Goal: Information Seeking & Learning: Find specific fact

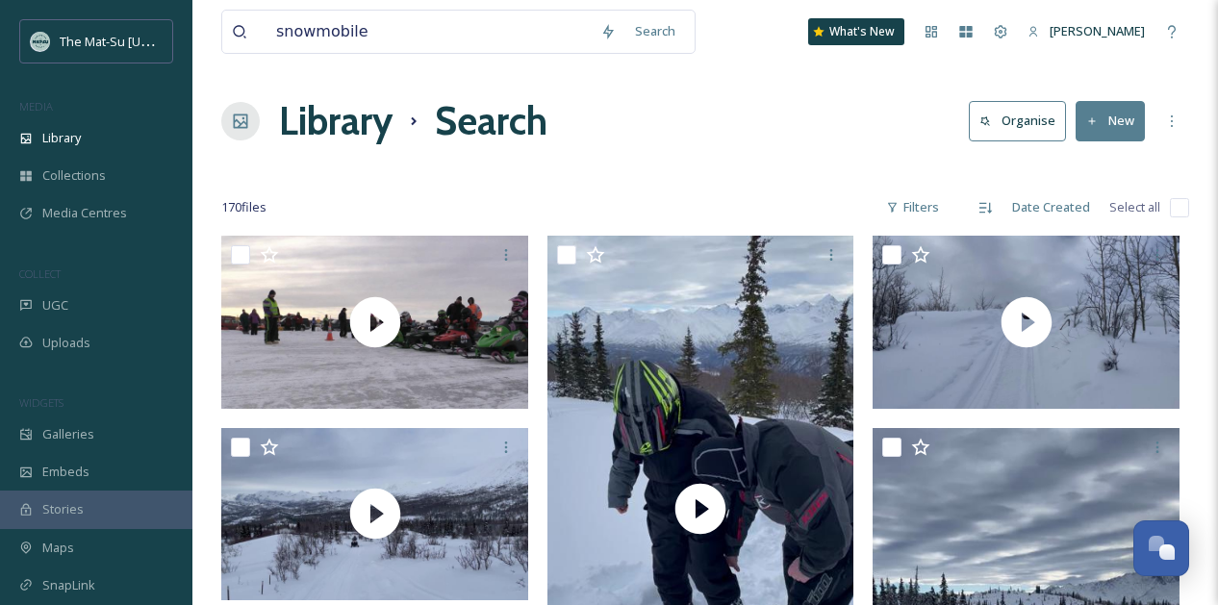
scroll to position [9602, 0]
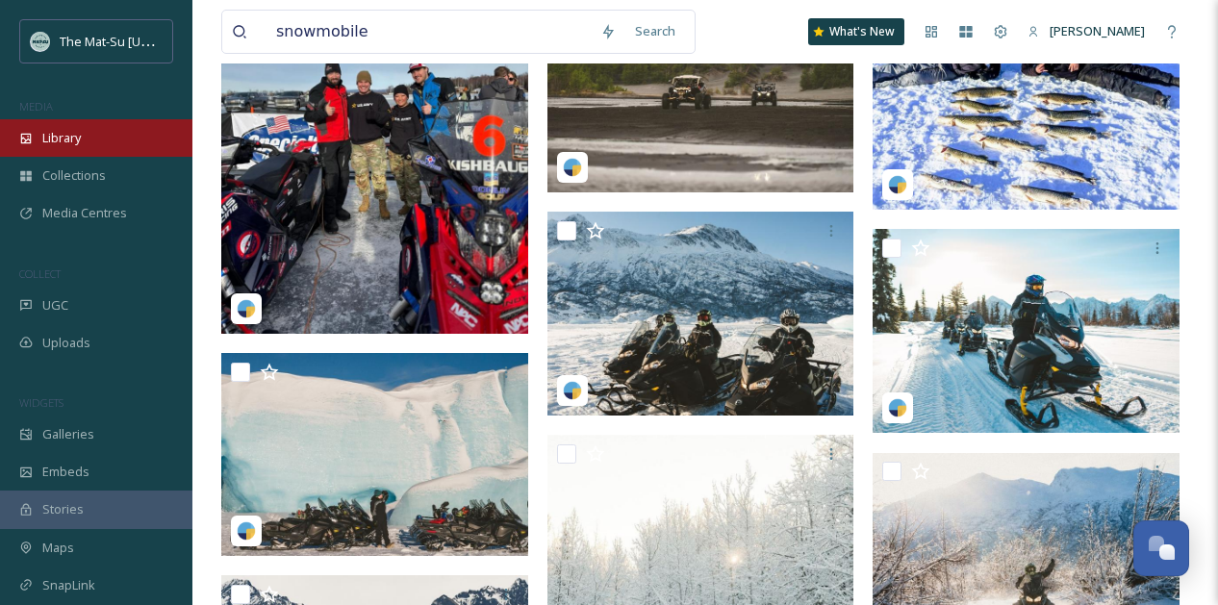
click at [61, 135] on span "Library" at bounding box center [61, 138] width 38 height 18
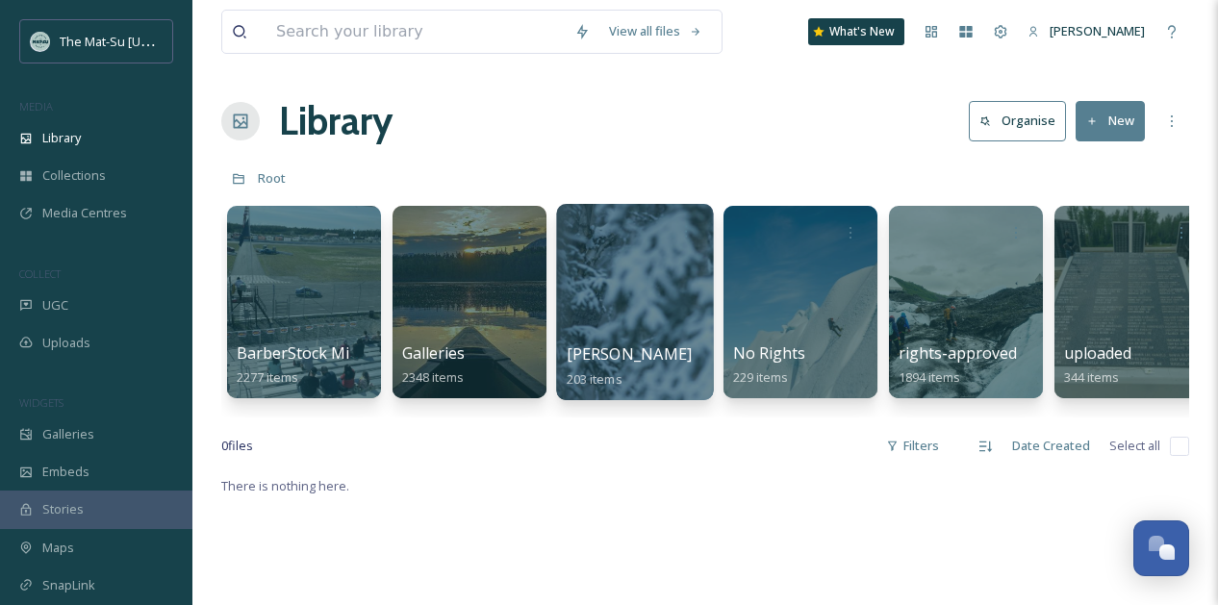
click at [664, 286] on div at bounding box center [634, 302] width 157 height 196
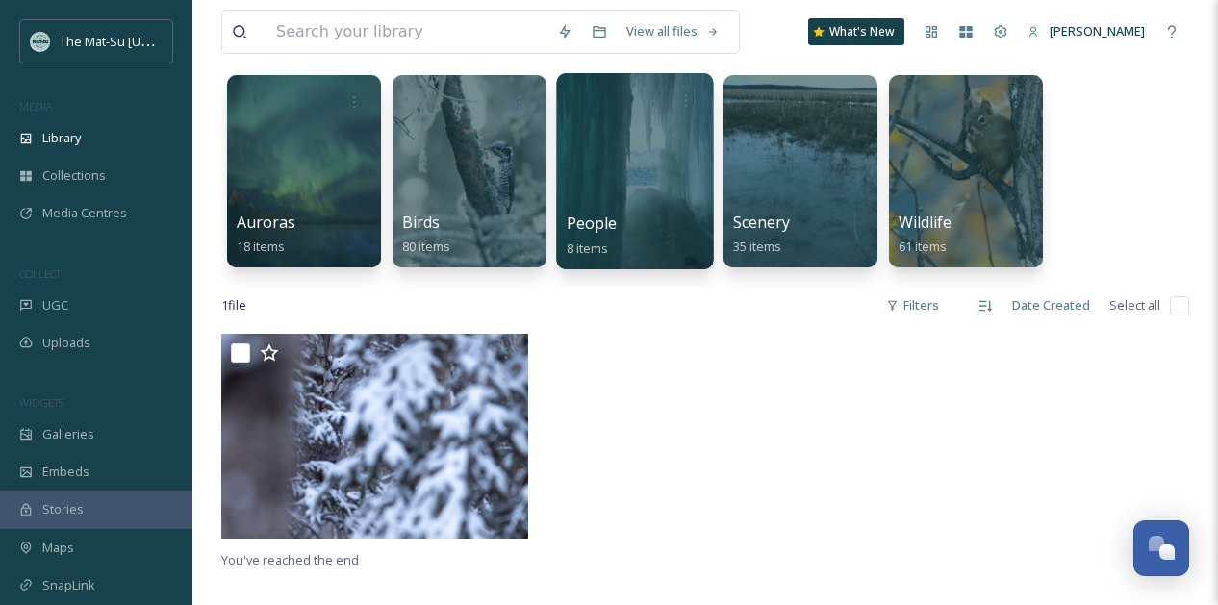
scroll to position [139, 0]
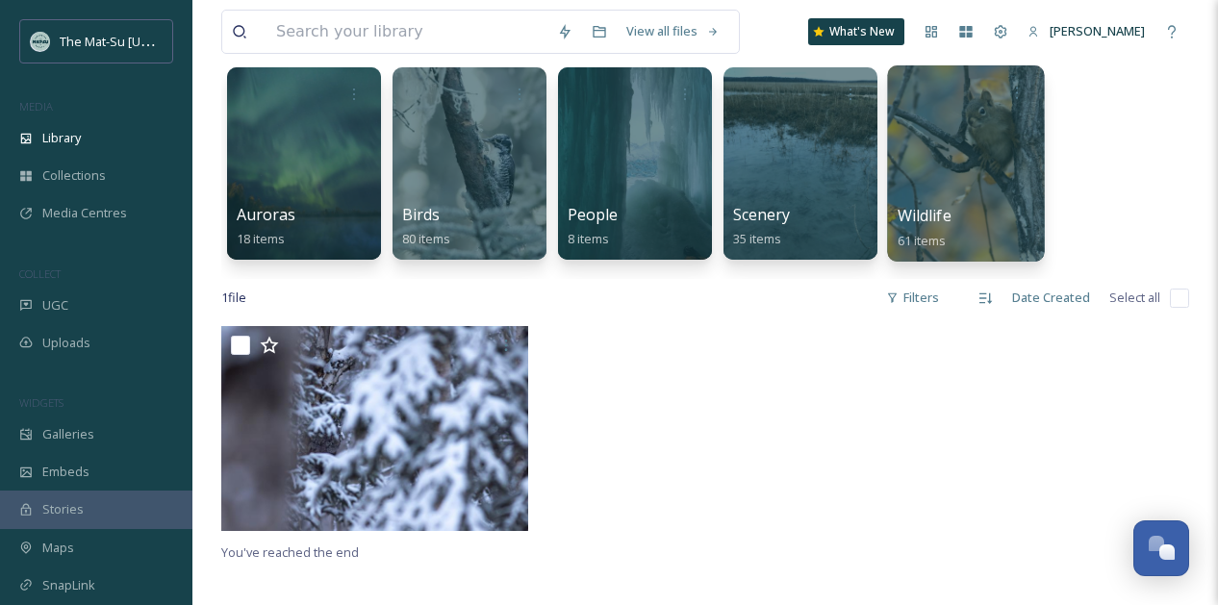
click at [954, 140] on div at bounding box center [965, 163] width 157 height 196
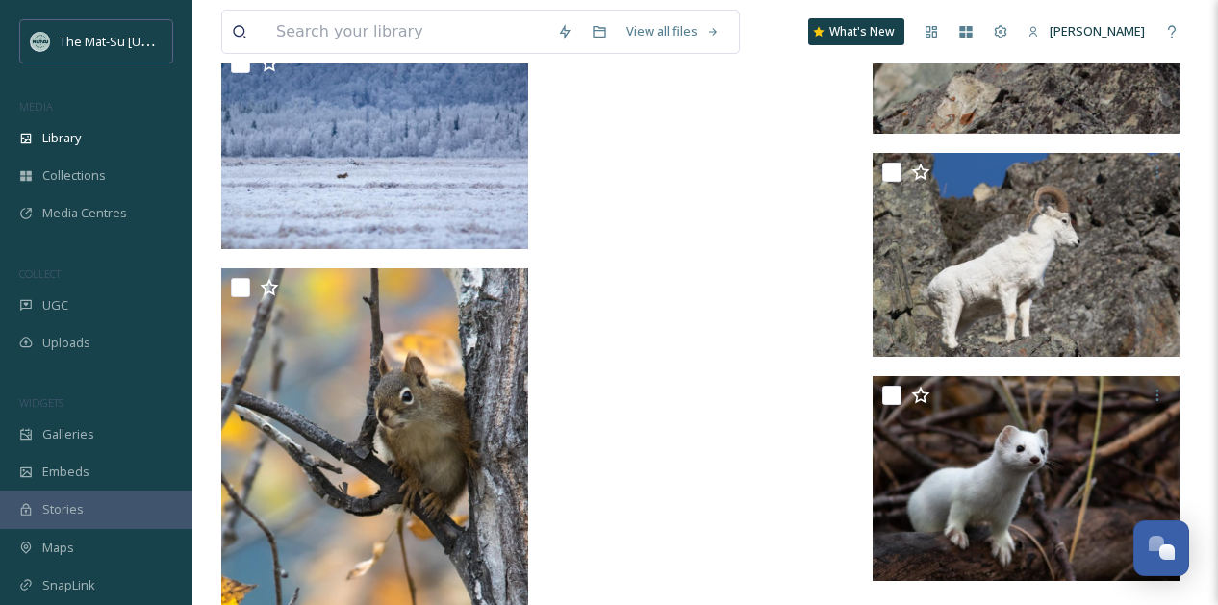
scroll to position [5523, 0]
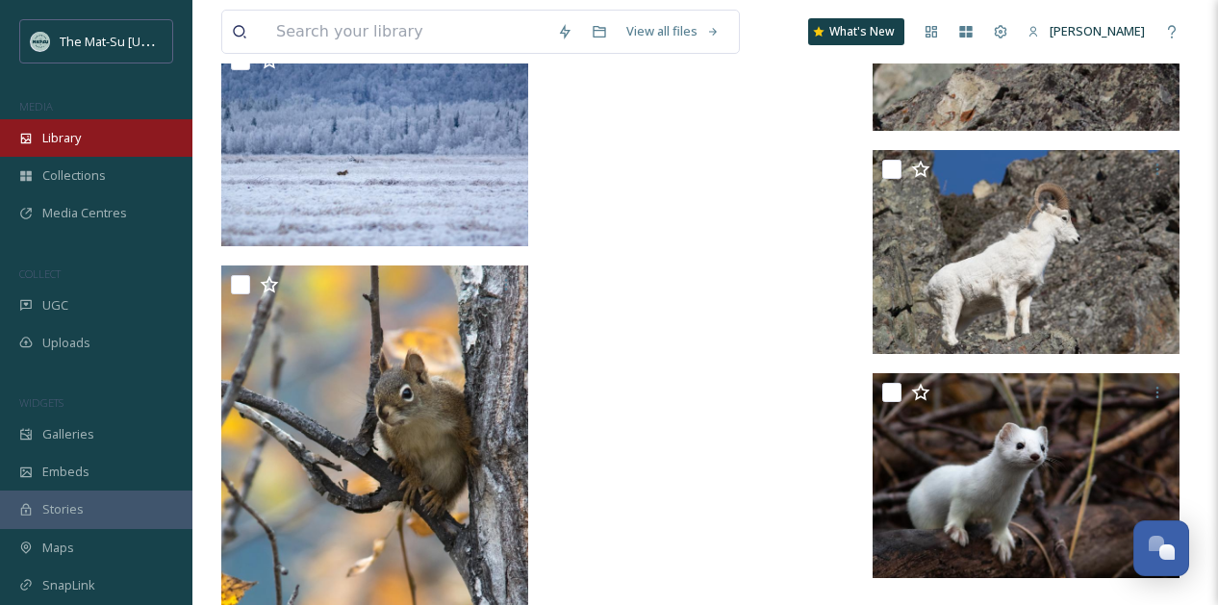
click at [69, 140] on span "Library" at bounding box center [61, 138] width 38 height 18
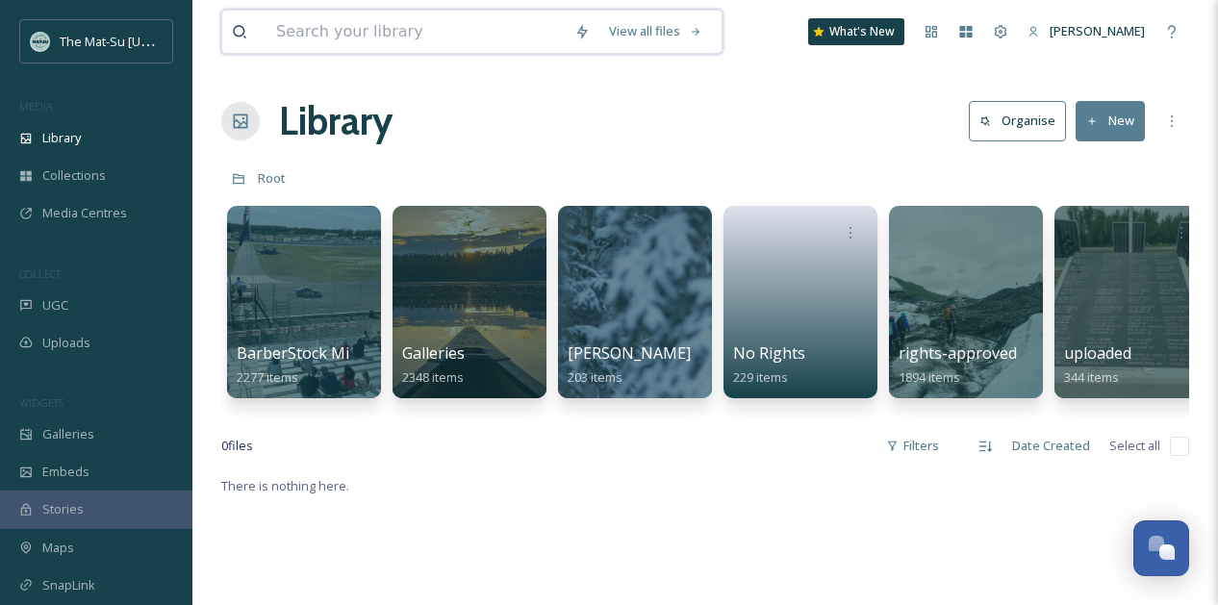
click at [319, 42] on input at bounding box center [416, 32] width 298 height 42
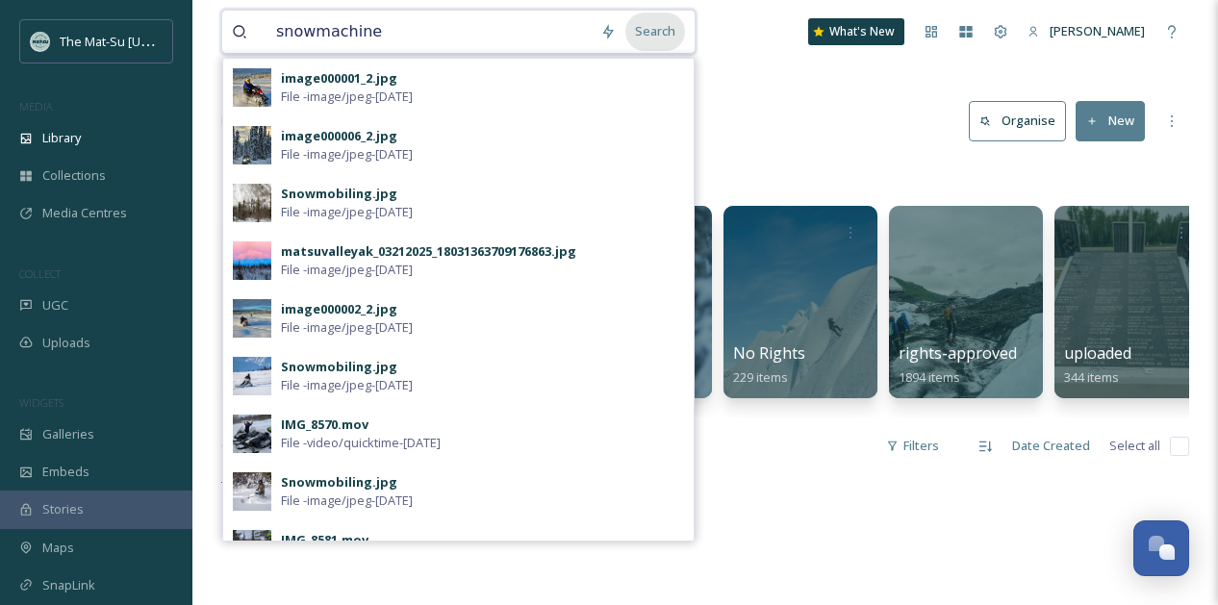
type input "snowmachine"
click at [668, 29] on div "Search" at bounding box center [656, 32] width 60 height 38
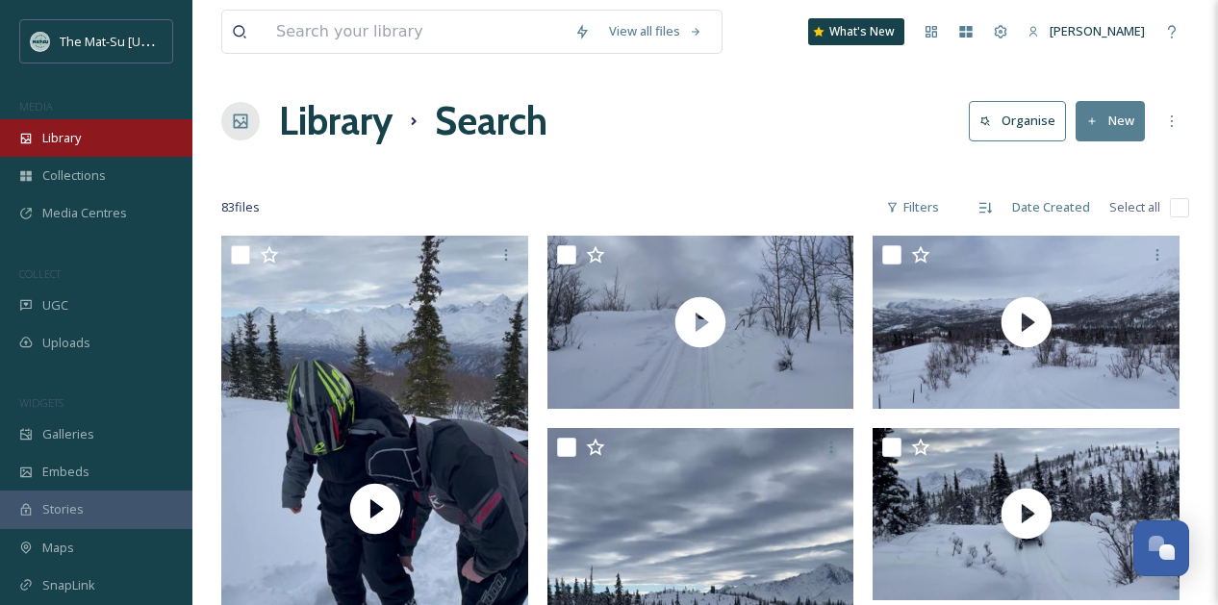
click at [69, 144] on span "Library" at bounding box center [61, 138] width 38 height 18
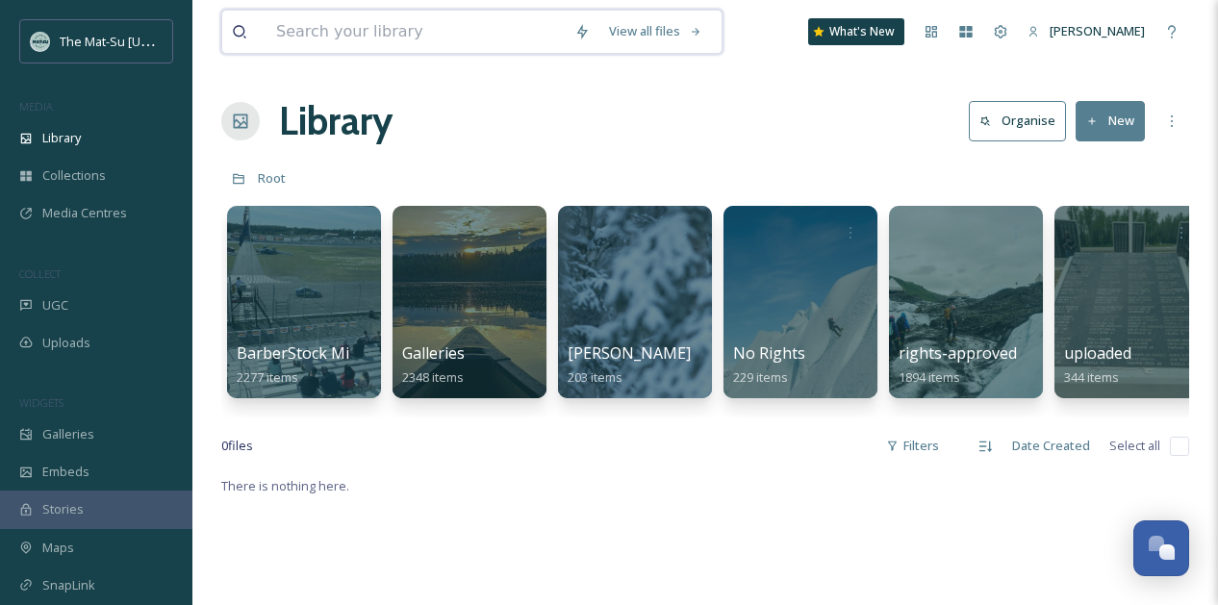
click at [389, 41] on input at bounding box center [416, 32] width 298 height 42
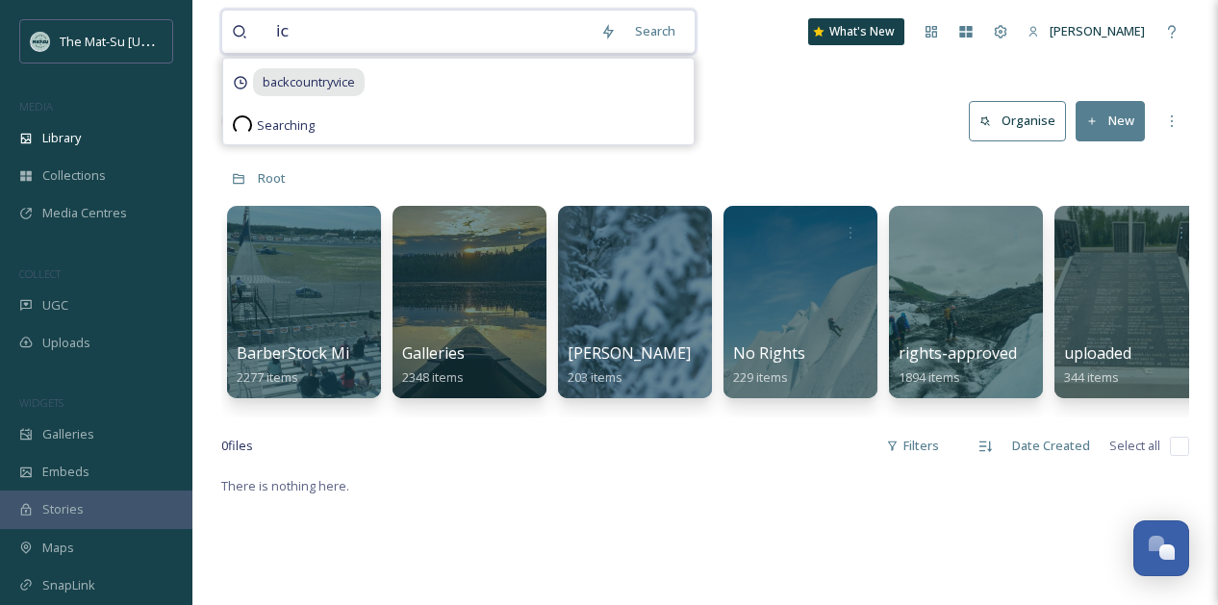
type input "i"
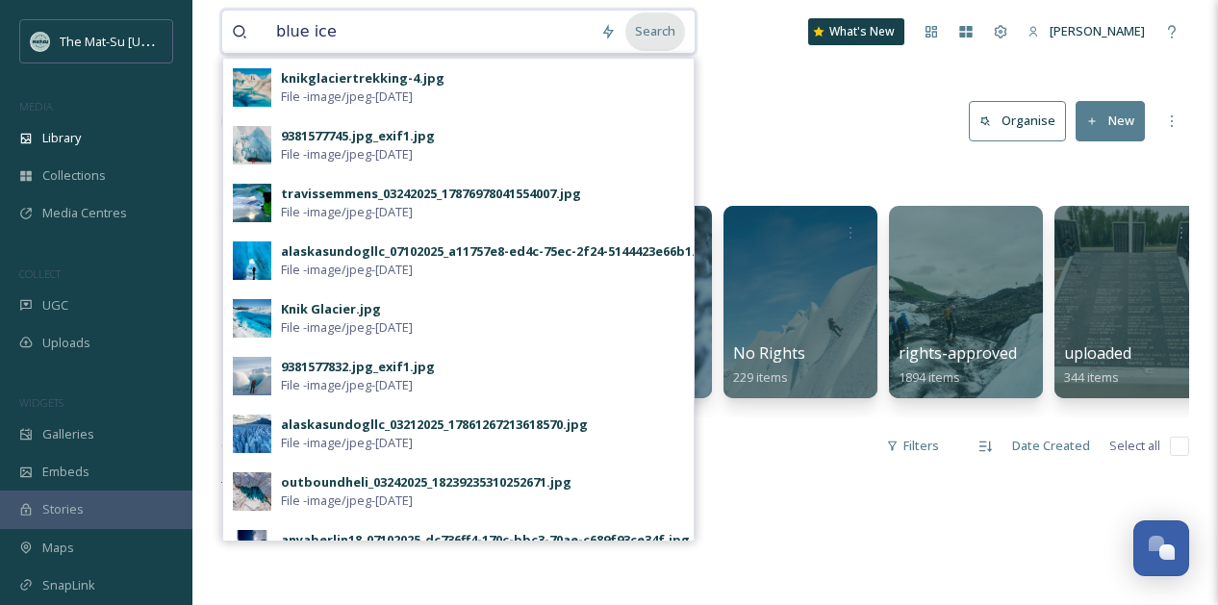
type input "blue ice"
click at [675, 34] on div "Search" at bounding box center [656, 32] width 60 height 38
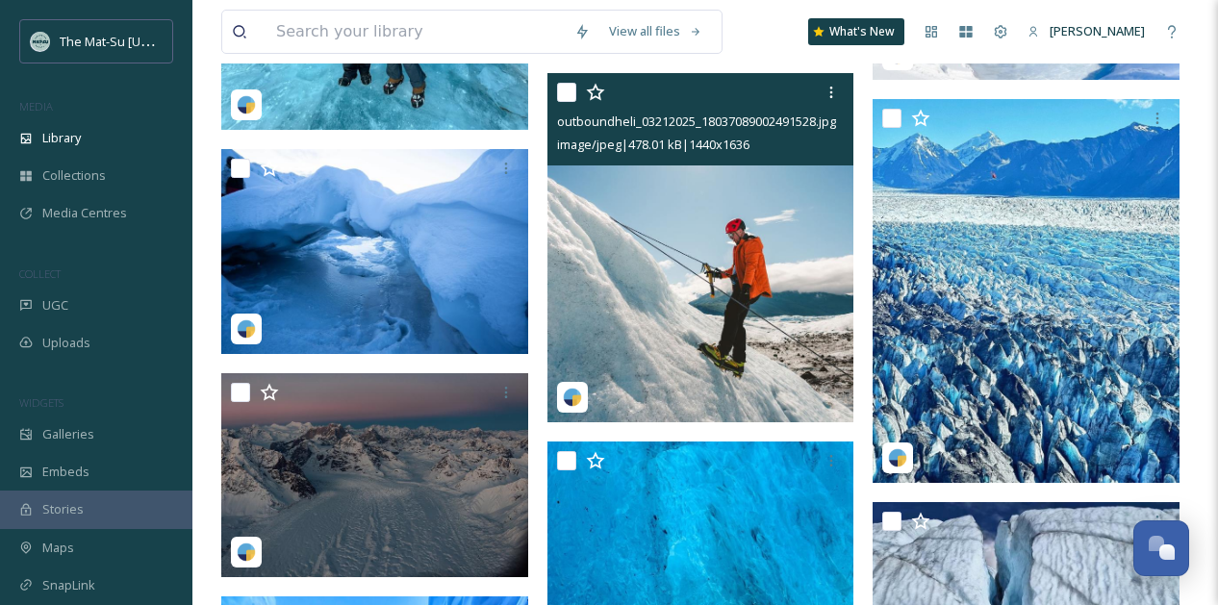
scroll to position [6031, 0]
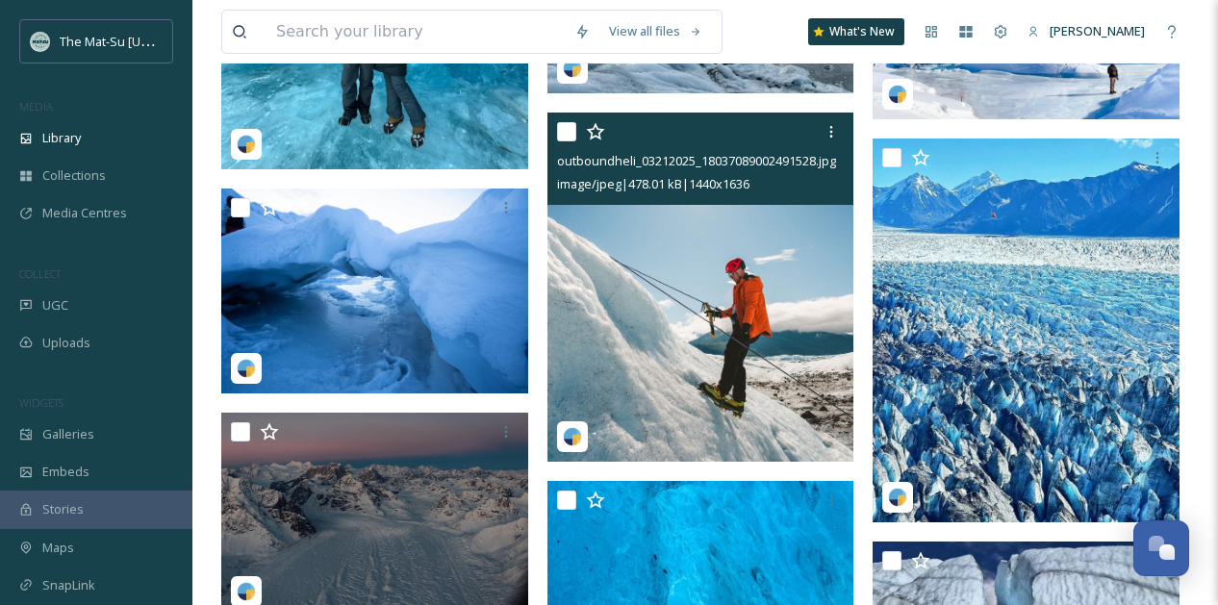
click at [708, 291] on img at bounding box center [701, 287] width 307 height 348
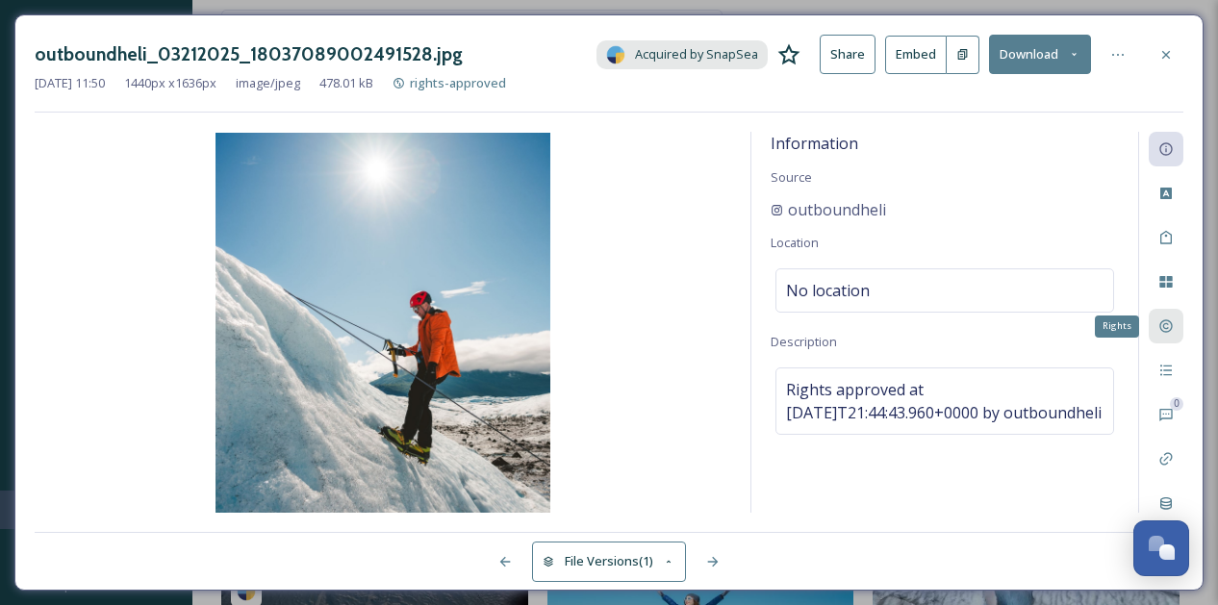
click at [1166, 324] on icon at bounding box center [1166, 326] width 13 height 13
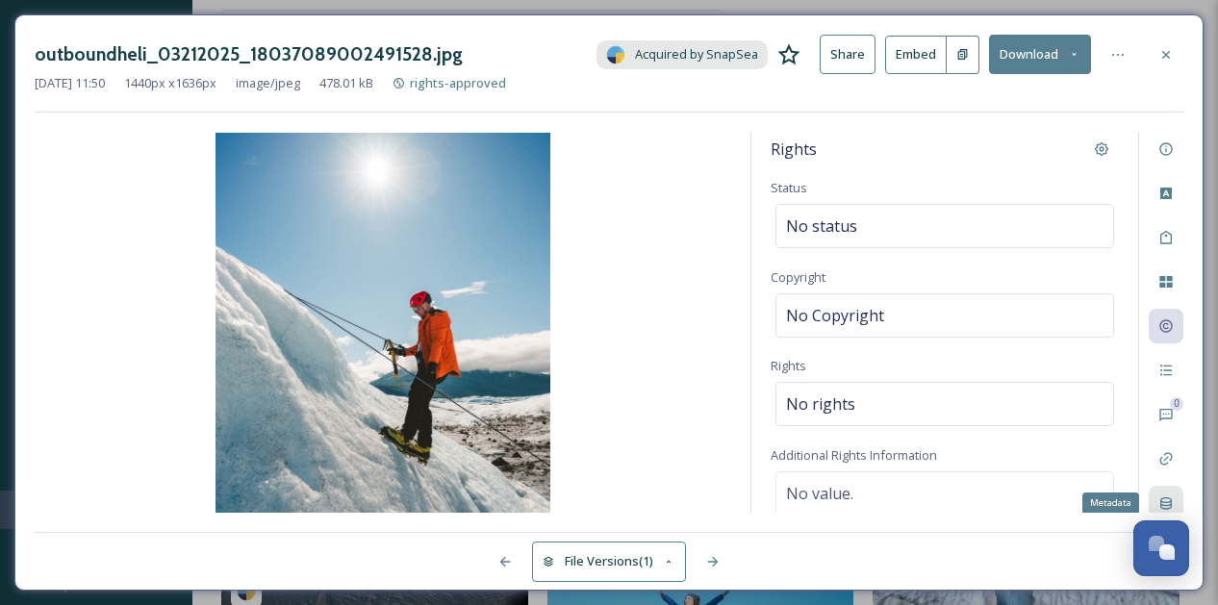
click at [1170, 495] on div "Metadata" at bounding box center [1166, 503] width 35 height 35
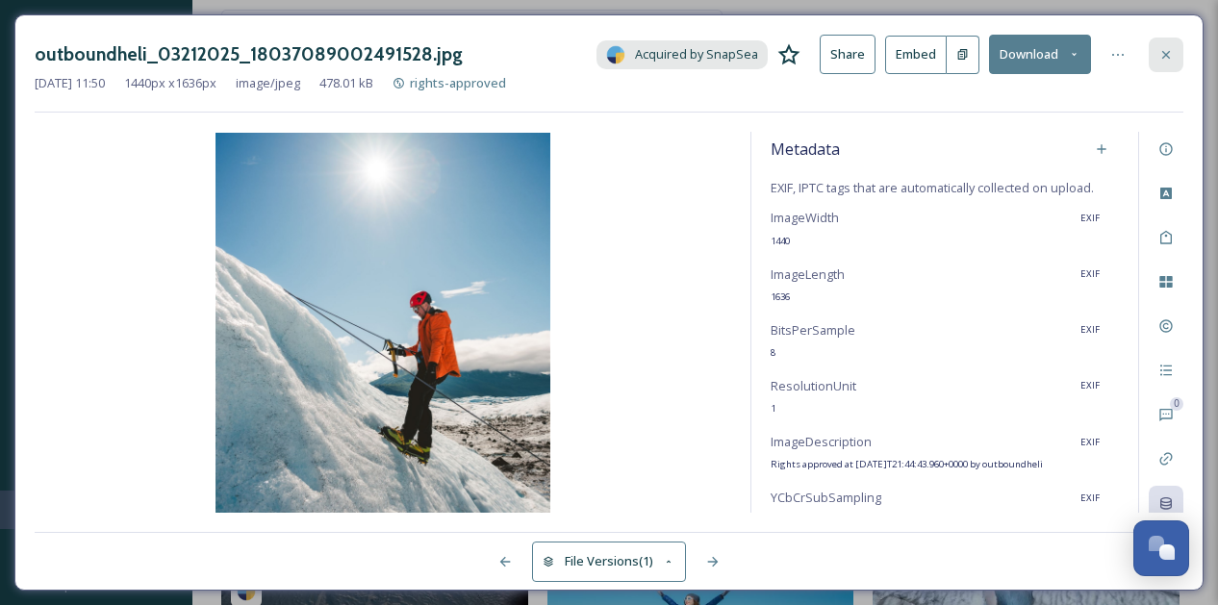
click at [1167, 54] on icon at bounding box center [1167, 54] width 8 height 8
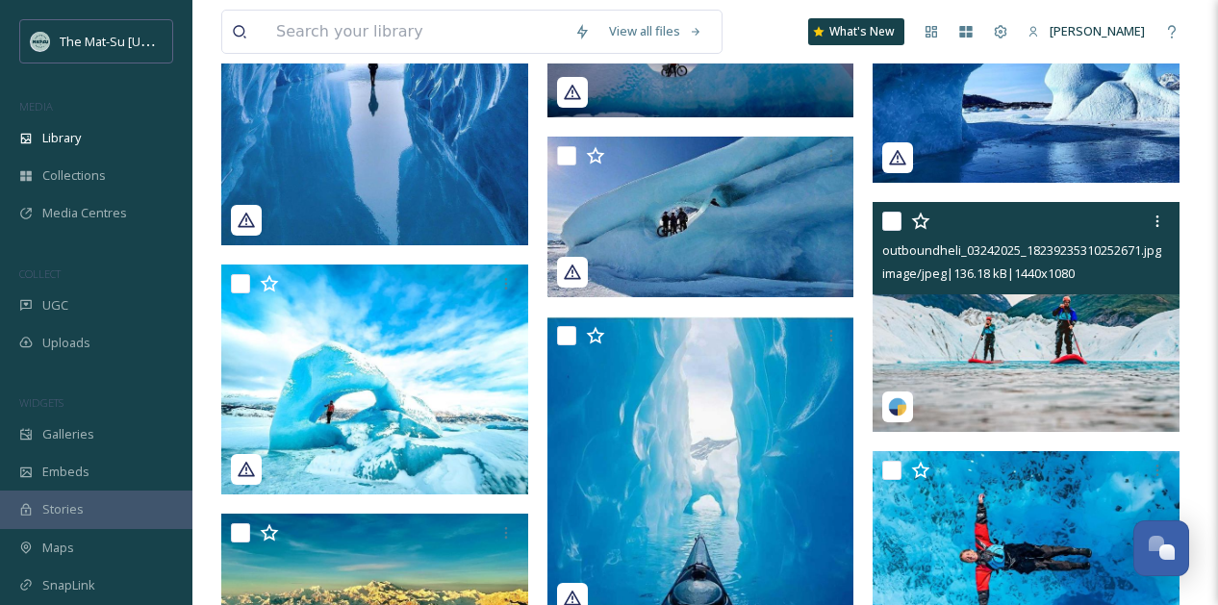
scroll to position [19875, 0]
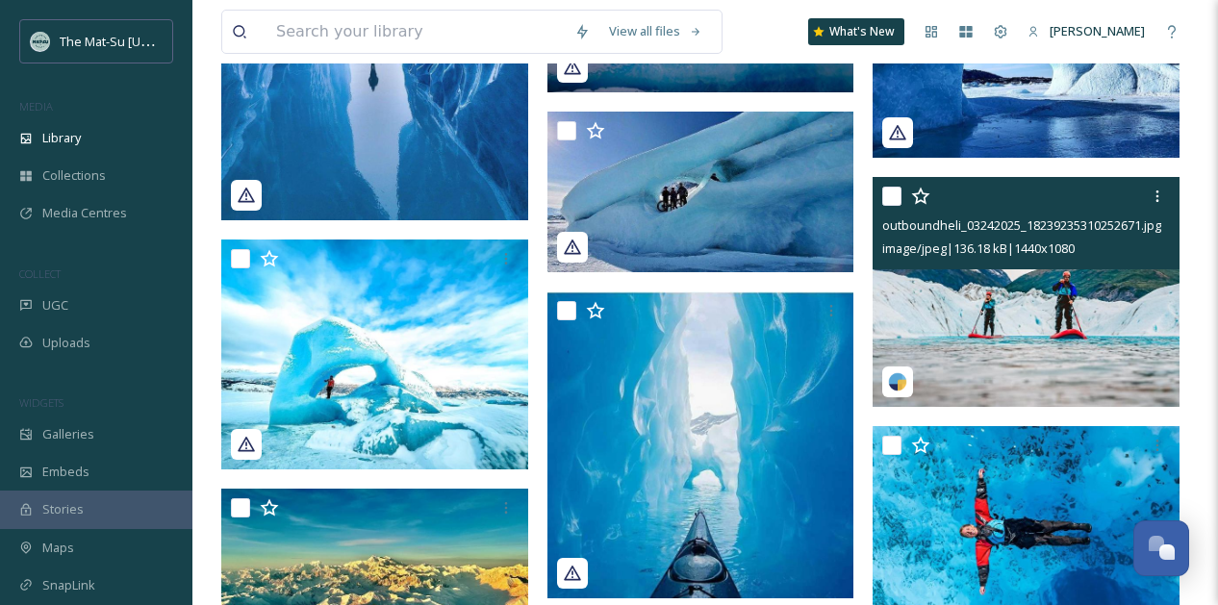
click at [1018, 307] on img at bounding box center [1026, 292] width 307 height 230
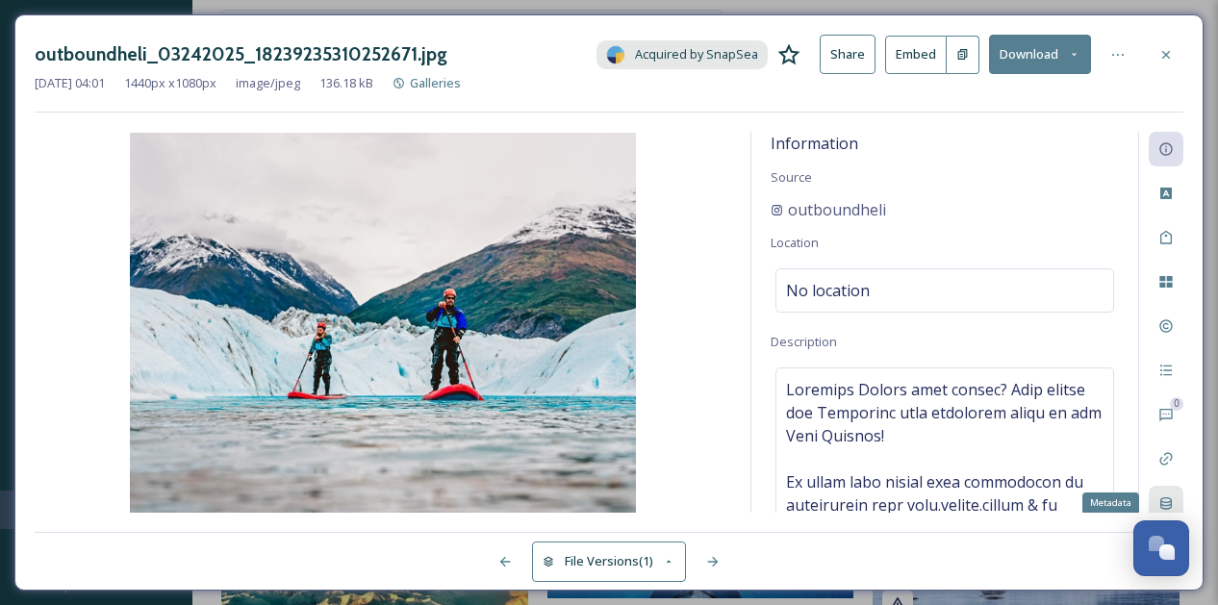
click at [1170, 500] on icon at bounding box center [1166, 503] width 15 height 15
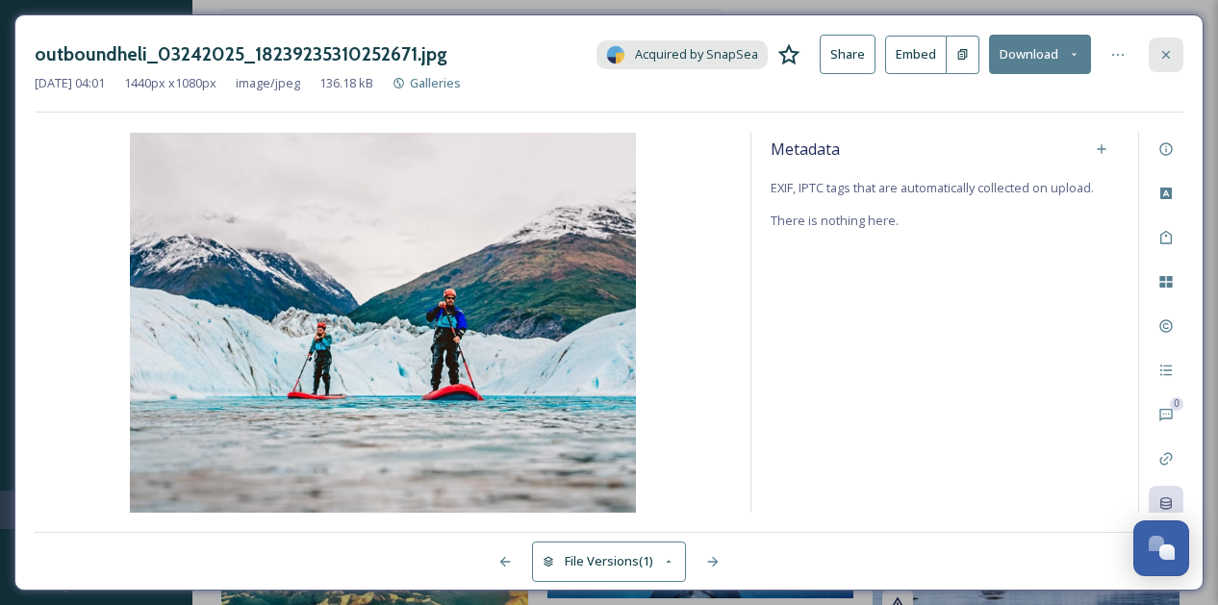
click at [1168, 52] on icon at bounding box center [1167, 54] width 8 height 8
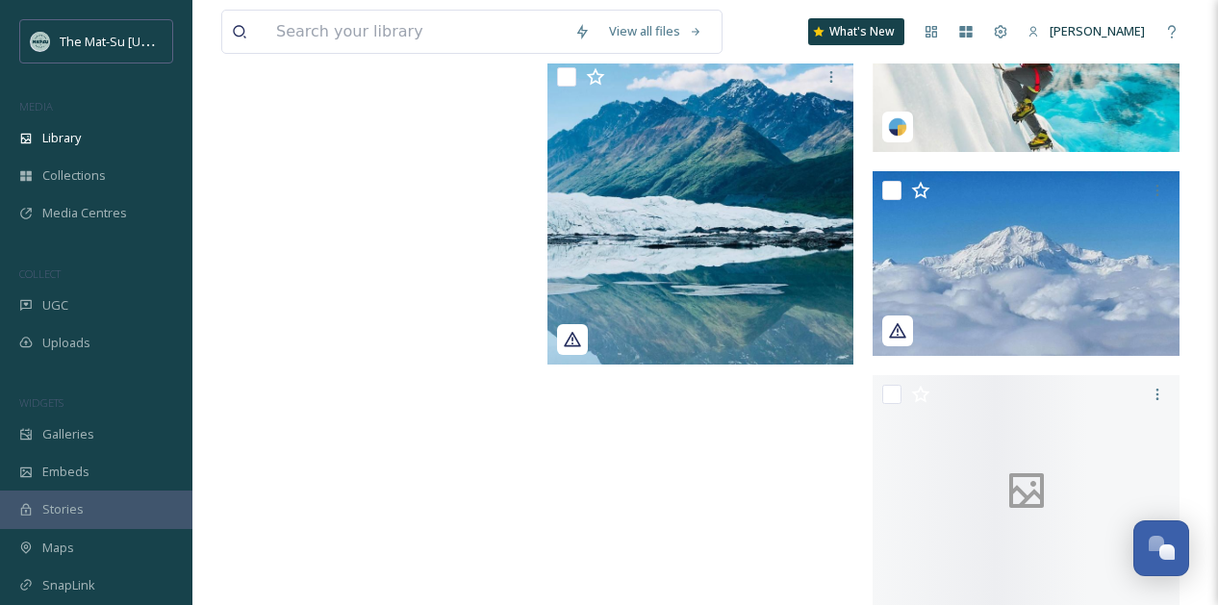
scroll to position [24866, 0]
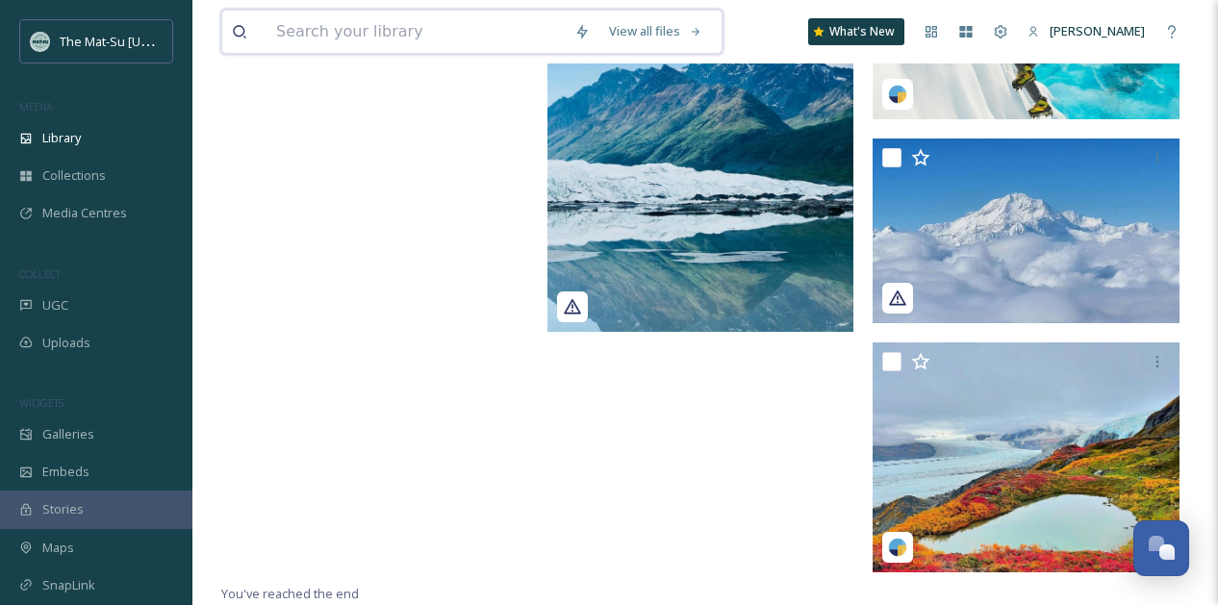
click at [405, 37] on input at bounding box center [416, 32] width 298 height 42
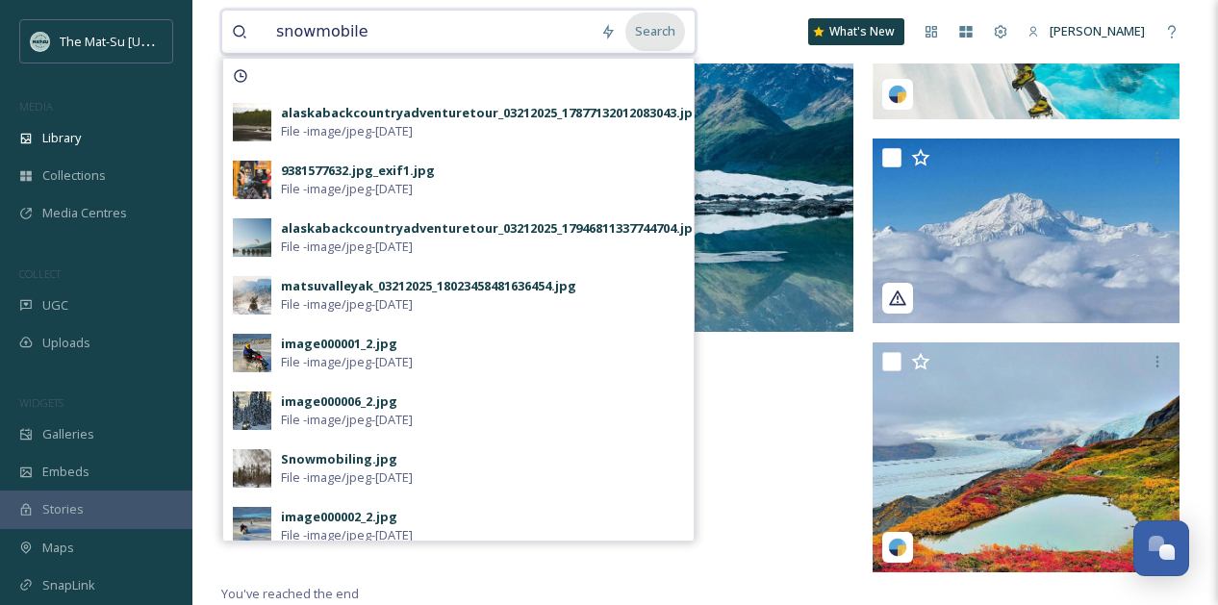
type input "snowmobile"
click at [678, 27] on div "Search" at bounding box center [656, 32] width 60 height 38
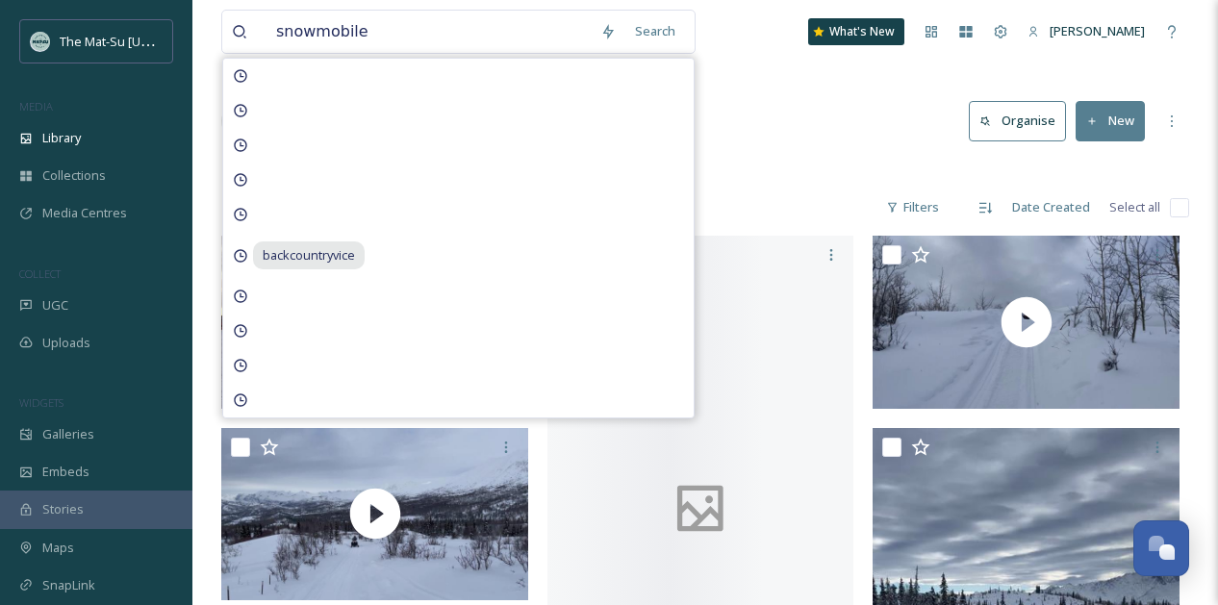
click at [798, 196] on div "170 file s Filters Date Created Select all" at bounding box center [705, 208] width 968 height 38
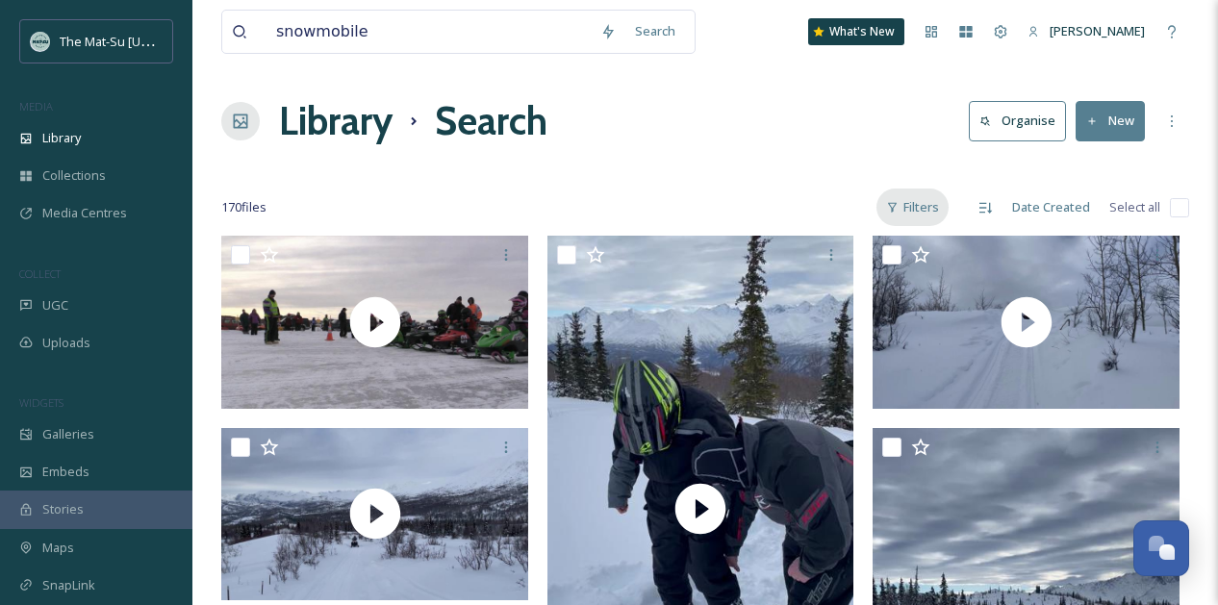
click at [928, 210] on div "Filters" at bounding box center [913, 208] width 72 height 38
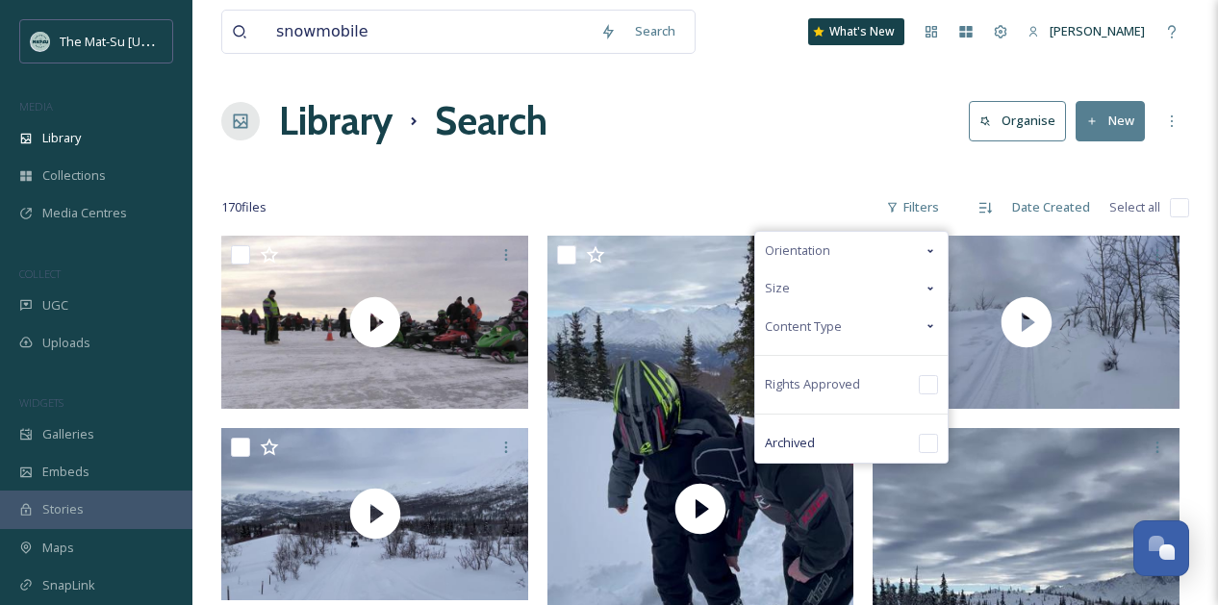
click at [933, 323] on icon at bounding box center [930, 326] width 15 height 15
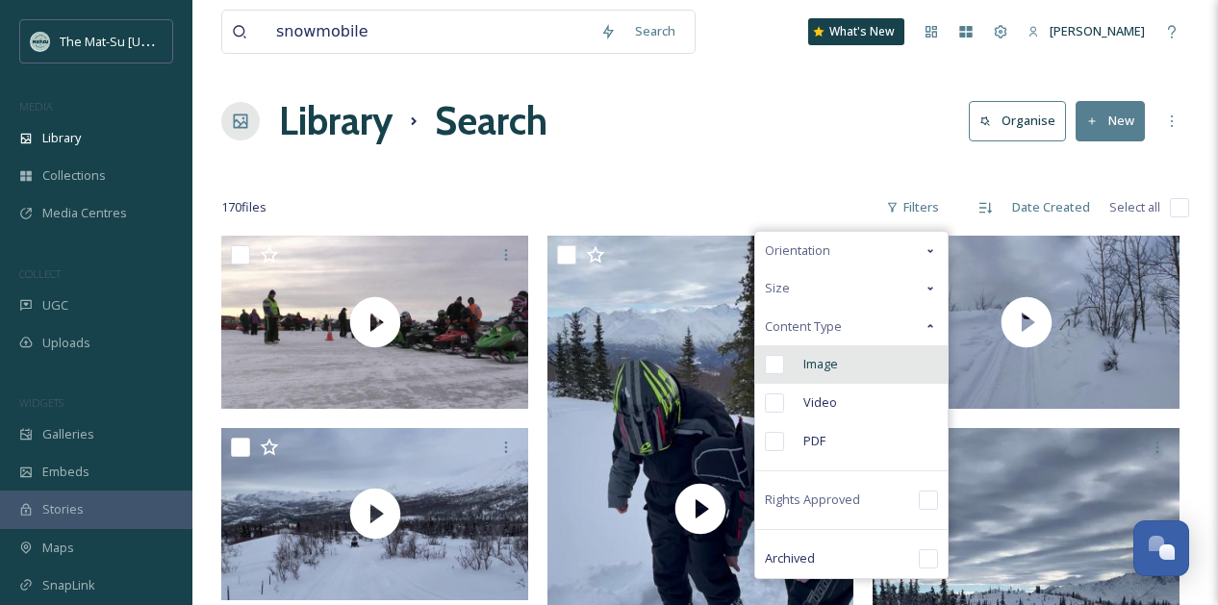
click at [784, 360] on input "checkbox" at bounding box center [774, 364] width 19 height 19
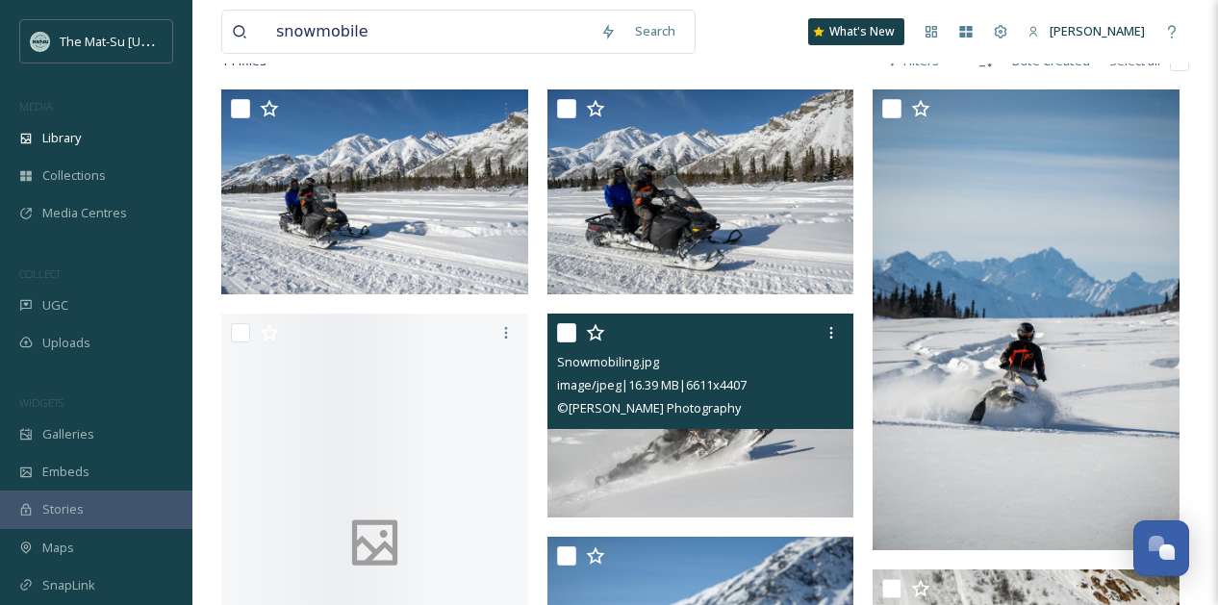
scroll to position [141, 0]
